Goal: Information Seeking & Learning: Learn about a topic

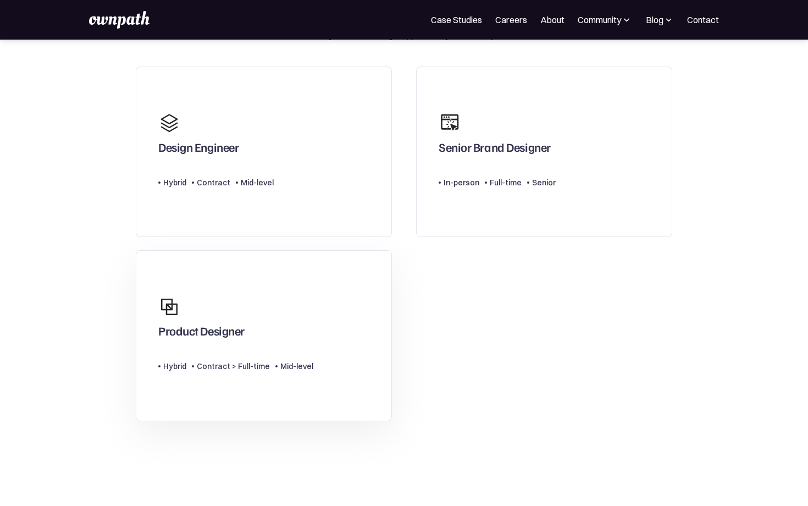
scroll to position [84, 0]
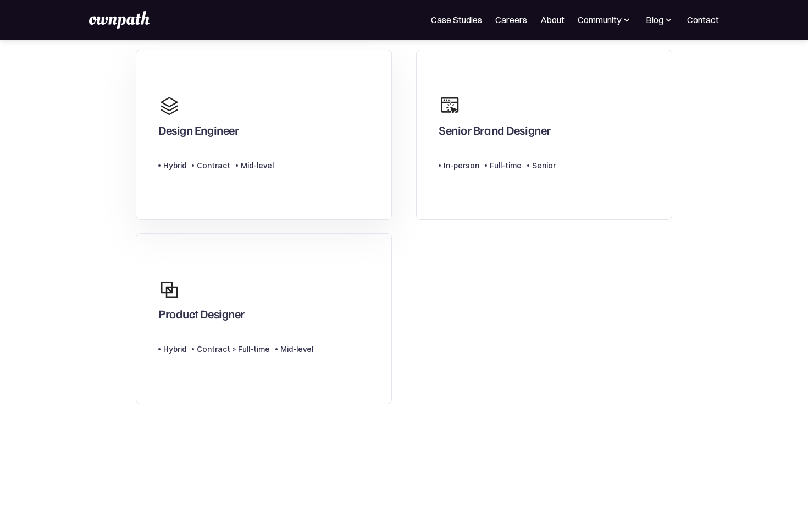
click at [242, 138] on div "Design Engineer" at bounding box center [215, 116] width 115 height 53
click at [254, 306] on div "Product Designer" at bounding box center [235, 299] width 155 height 53
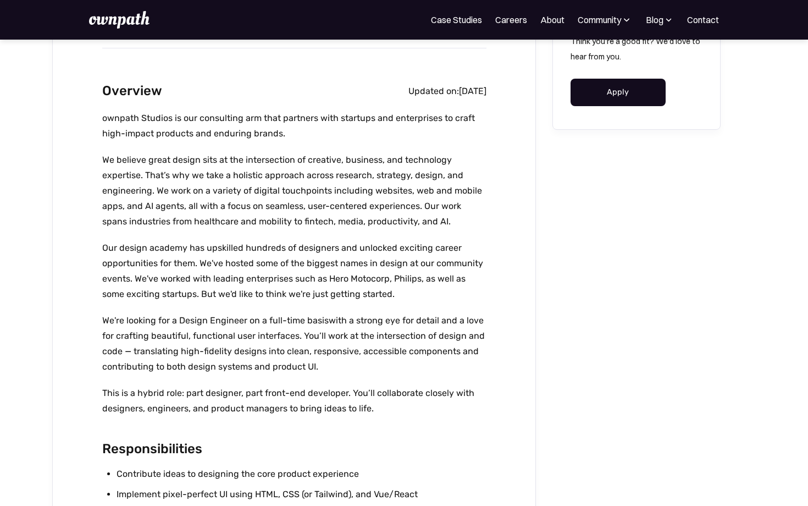
scroll to position [257, 0]
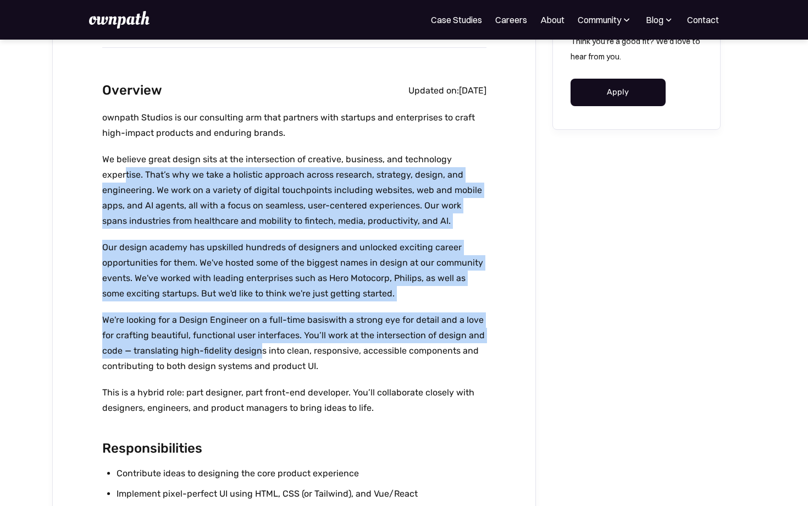
drag, startPoint x: 124, startPoint y: 170, endPoint x: 259, endPoint y: 352, distance: 226.7
click at [259, 352] on div "ownpath Studios is our consulting arm that partners with startups and enterpris…" at bounding box center [294, 268] width 384 height 317
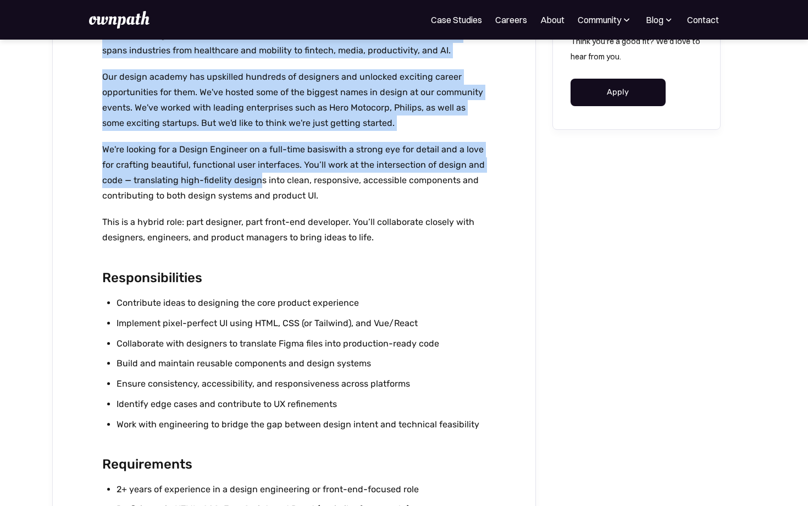
scroll to position [428, 0]
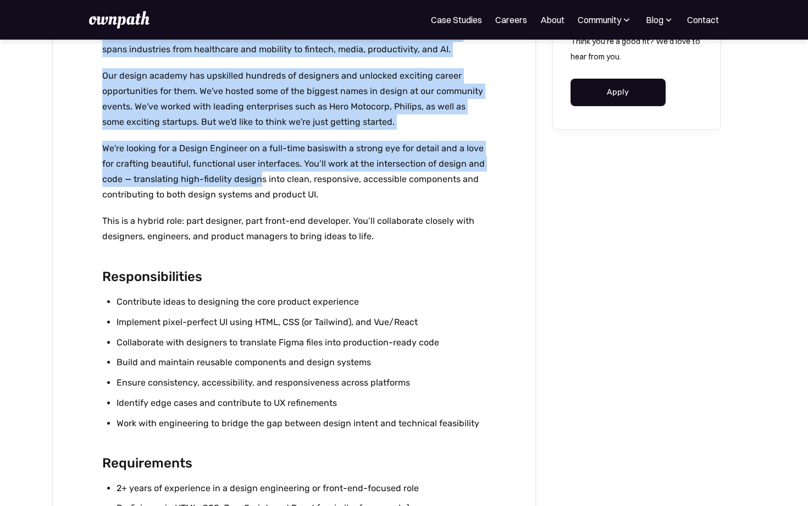
click at [202, 181] on p "We're looking for a Design Engineer on a full-time basiswith a strong eye for d…" at bounding box center [294, 172] width 384 height 62
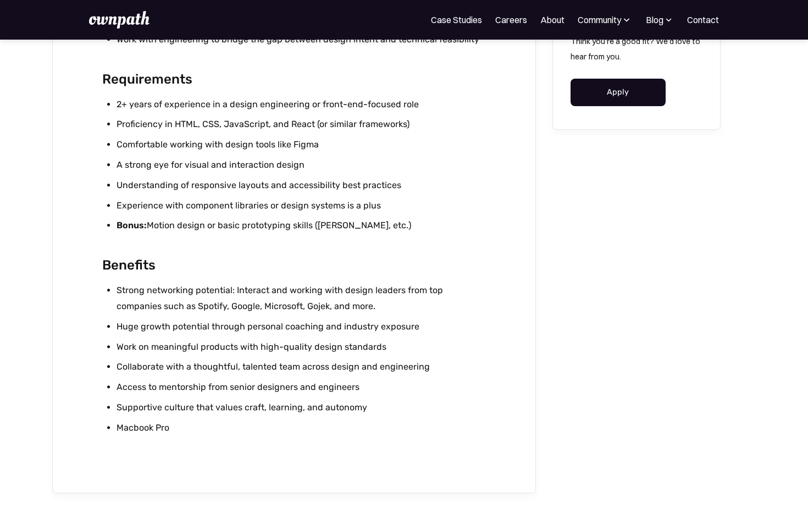
scroll to position [808, 0]
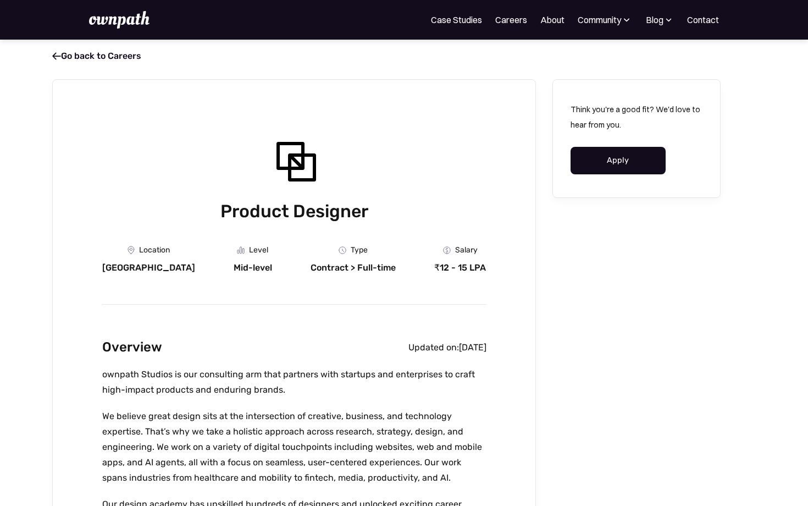
click at [133, 23] on img at bounding box center [119, 20] width 60 height 18
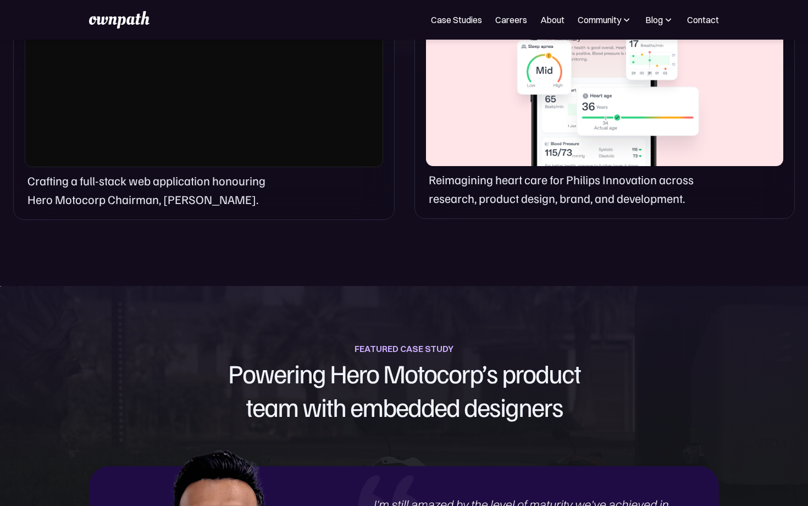
scroll to position [858, 0]
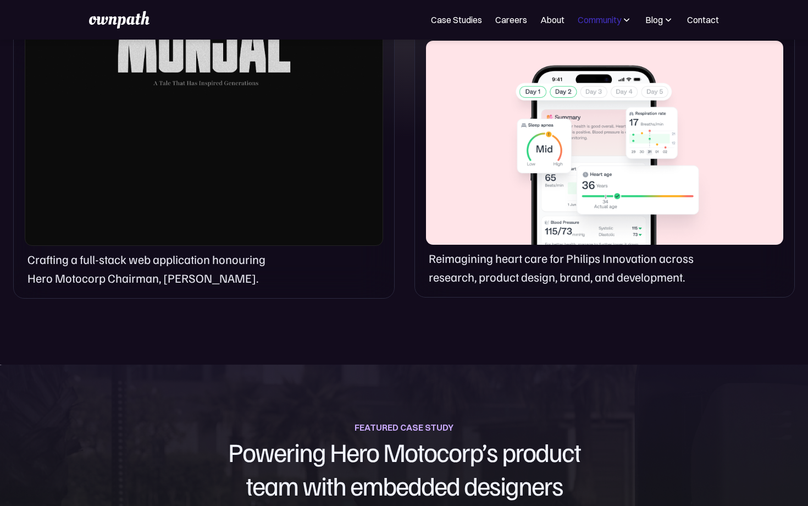
click at [601, 25] on div "Community" at bounding box center [599, 19] width 43 height 13
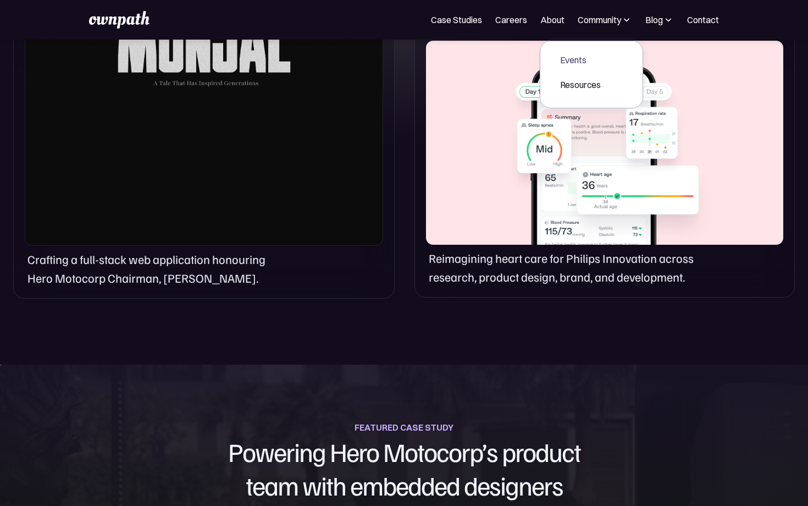
click at [574, 58] on div "Events" at bounding box center [580, 59] width 41 height 13
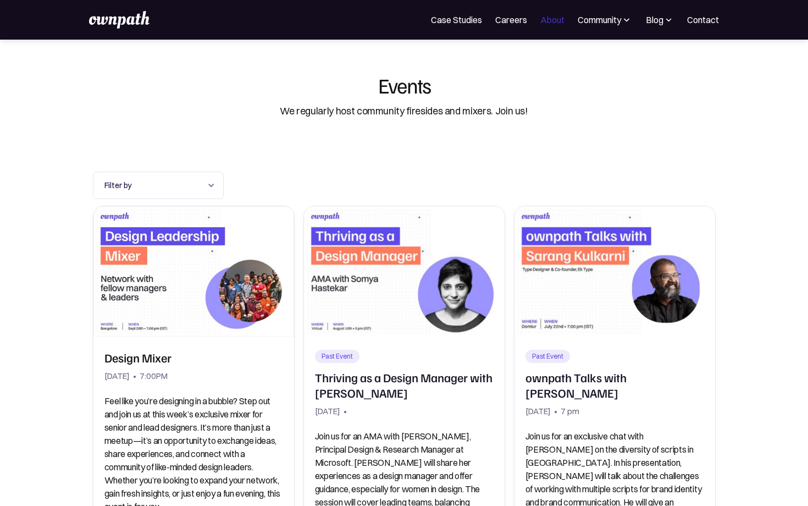
click at [549, 19] on link "About" at bounding box center [552, 19] width 24 height 13
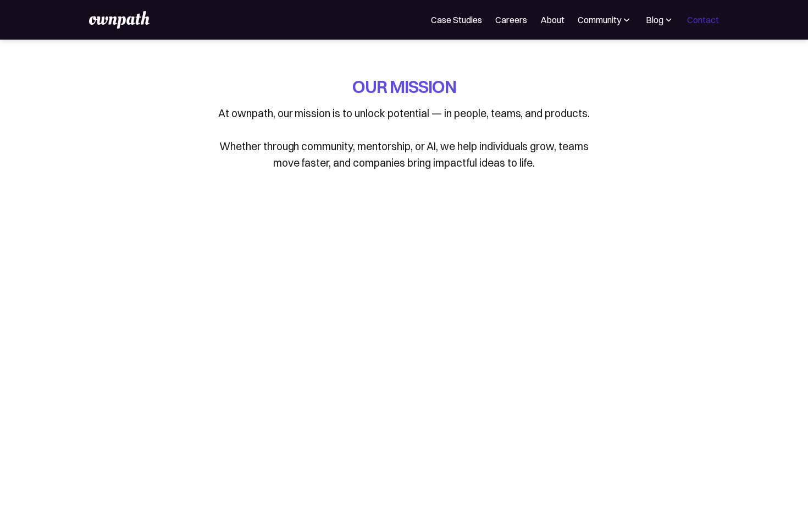
click at [705, 20] on link "Contact" at bounding box center [703, 19] width 32 height 13
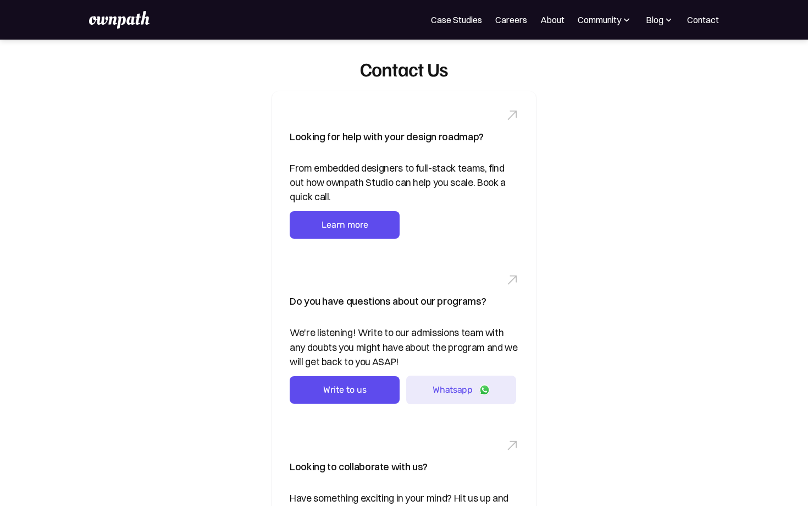
click at [440, 27] on div "For Companies Case Studies Careers About Community Events Resources Design Resi…" at bounding box center [404, 20] width 630 height 18
click at [442, 23] on link "Case Studies" at bounding box center [456, 19] width 51 height 13
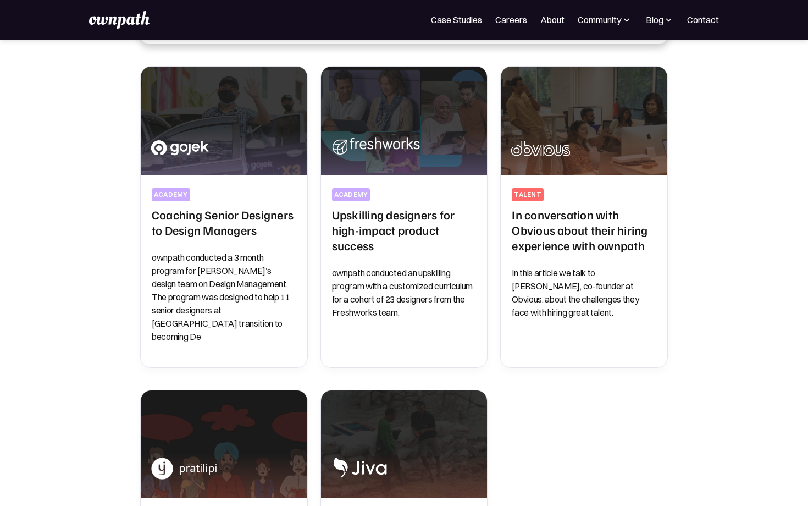
scroll to position [259, 0]
